Goal: Find specific page/section: Find specific page/section

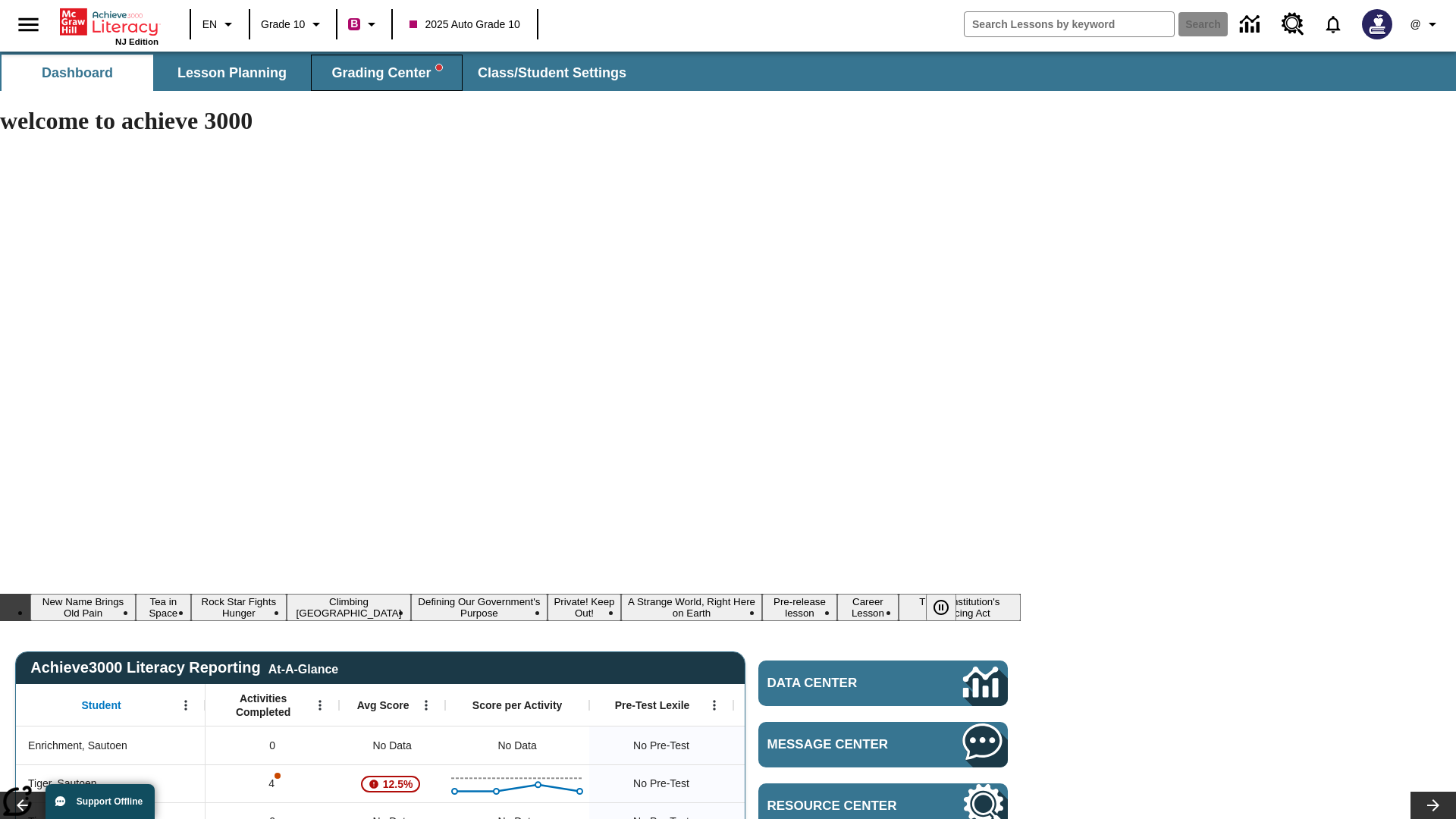
click at [387, 73] on span "Grading Center" at bounding box center [386, 73] width 110 height 17
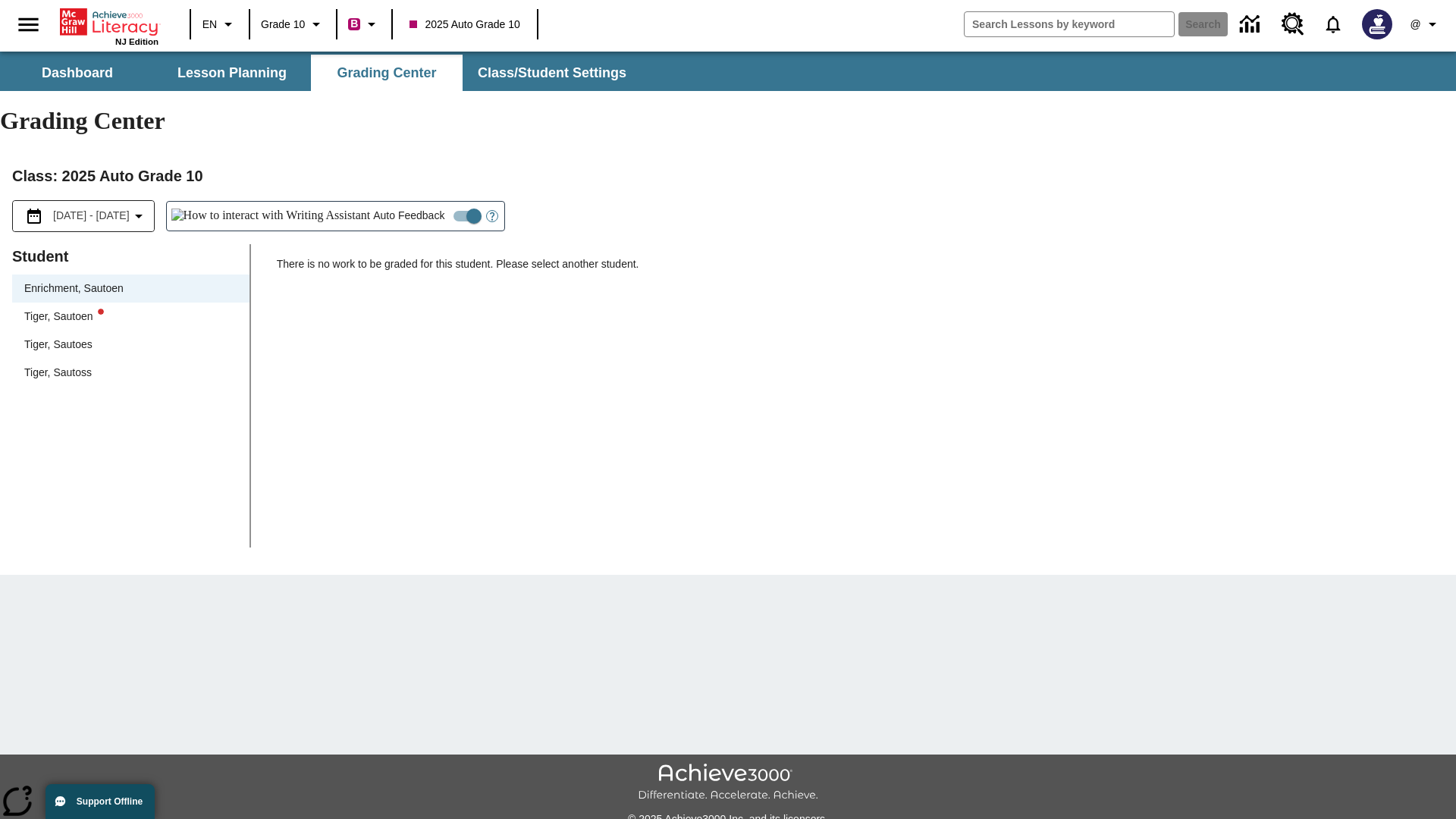
click at [131, 308] on div "Tiger, Sautoen" at bounding box center [131, 316] width 213 height 16
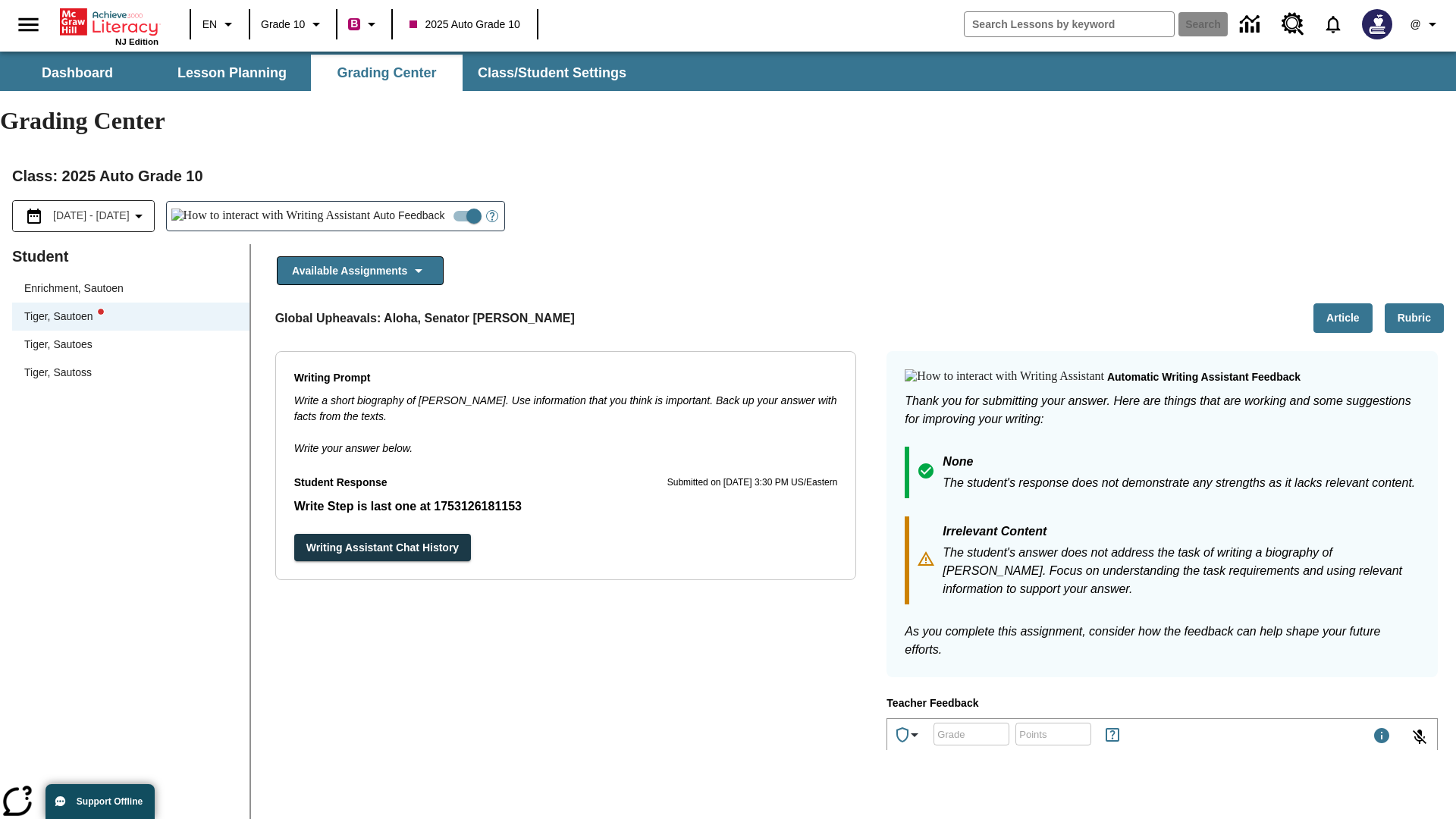
scroll to position [262, 0]
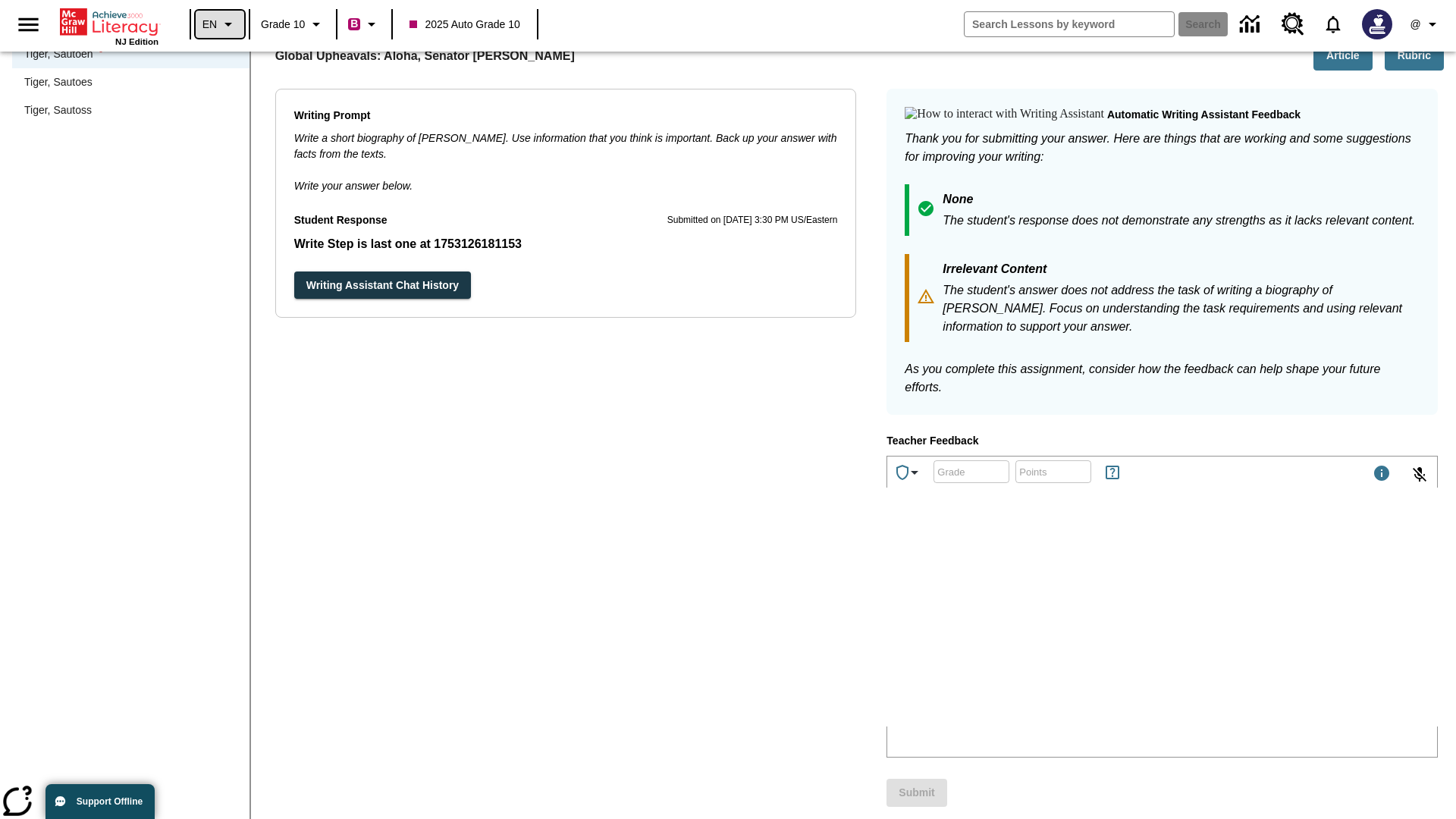
click at [220, 25] on icon "Language: EN, Select a language" at bounding box center [227, 24] width 18 height 18
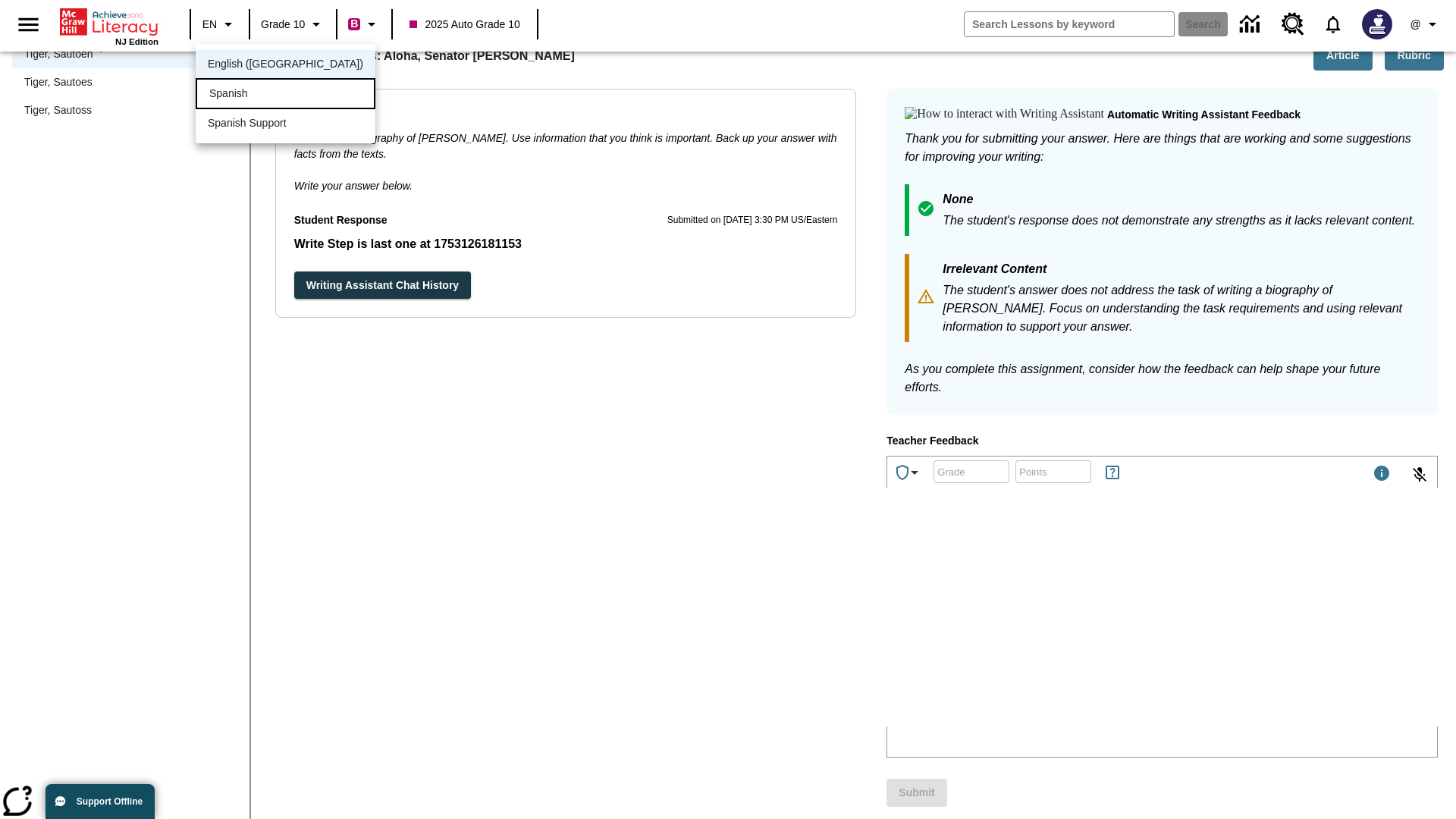
click at [253, 95] on div "Spanish" at bounding box center [285, 94] width 180 height 31
